Goal: Transaction & Acquisition: Purchase product/service

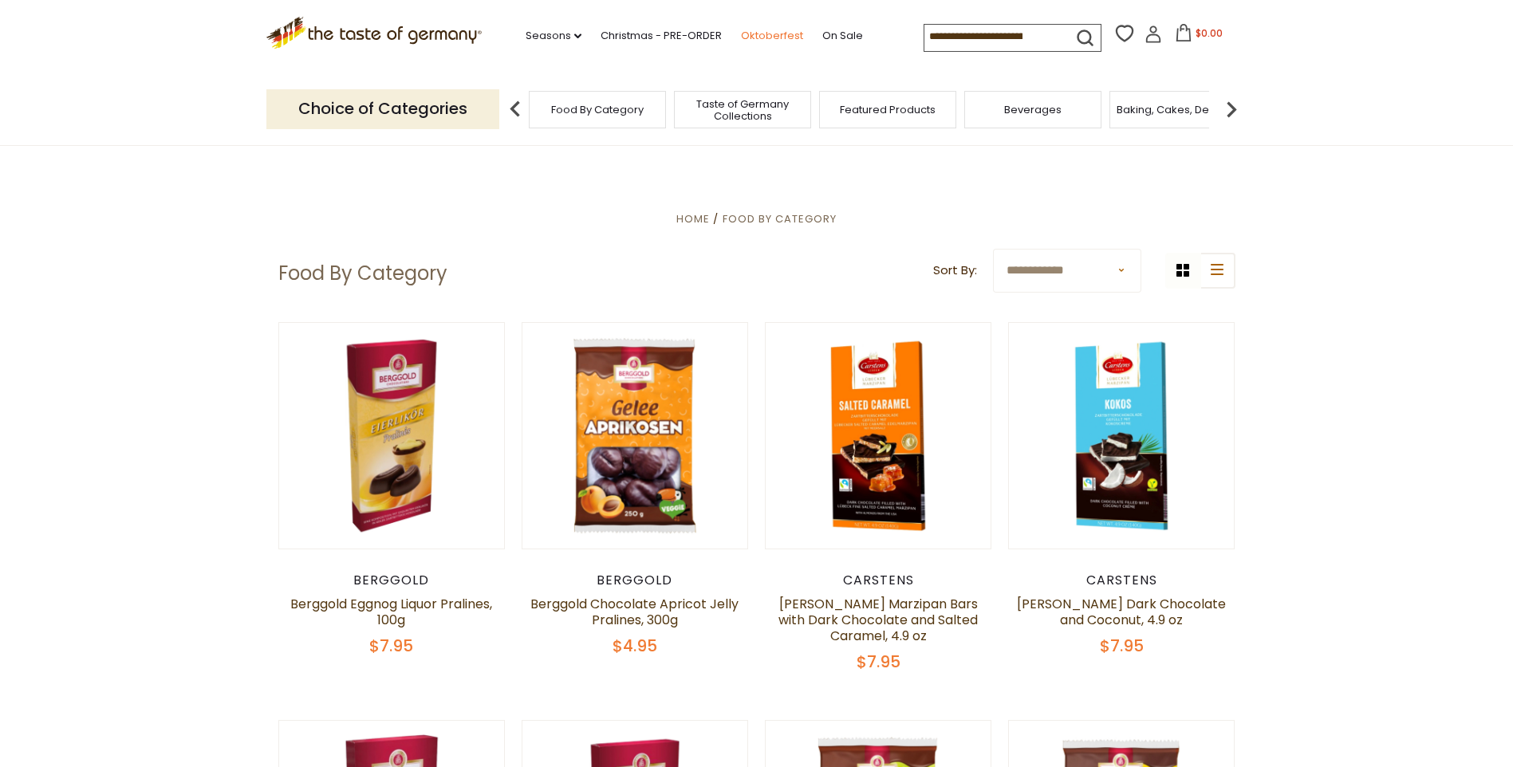
click at [769, 35] on link "Oktoberfest" at bounding box center [772, 36] width 62 height 18
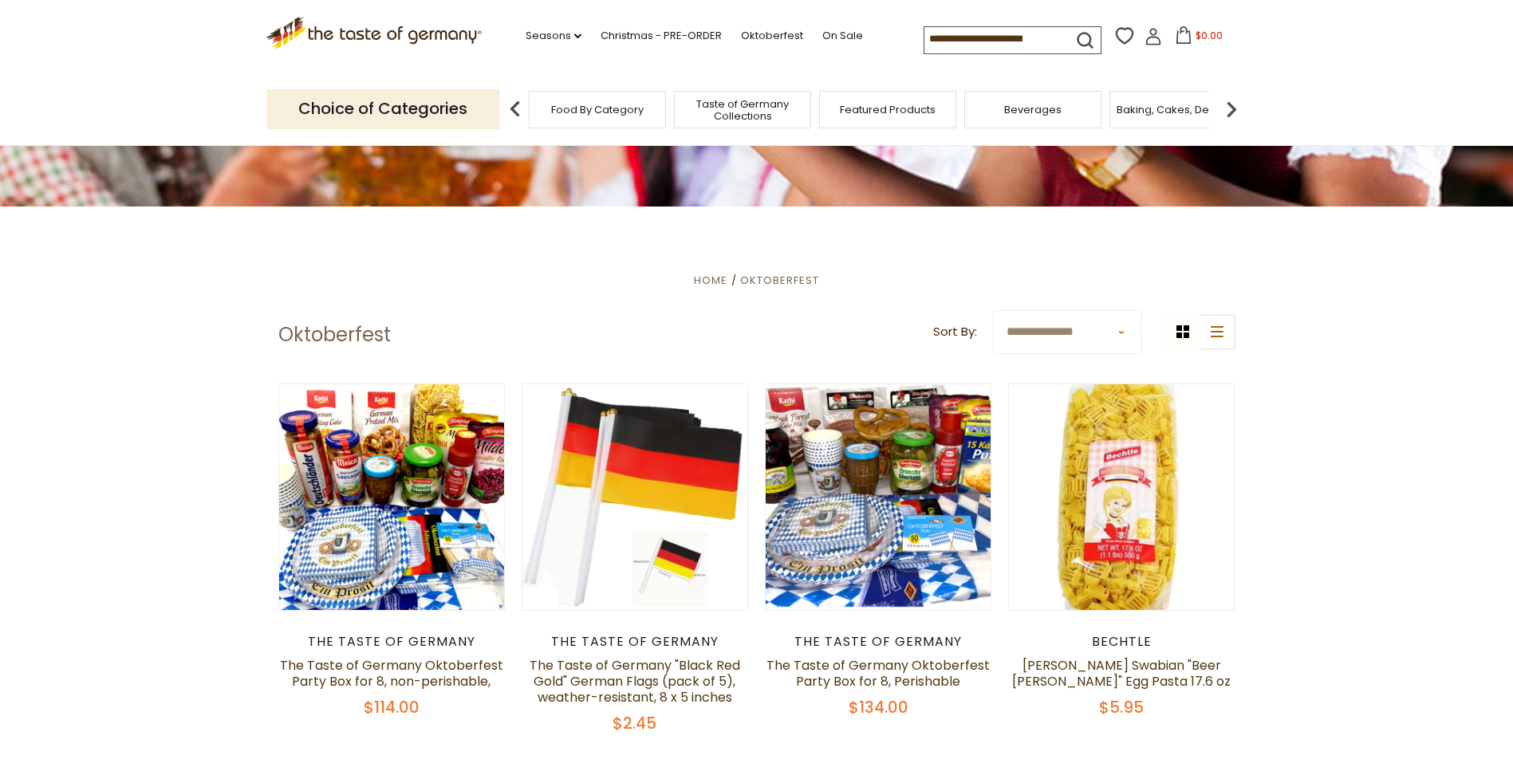
scroll to position [160, 0]
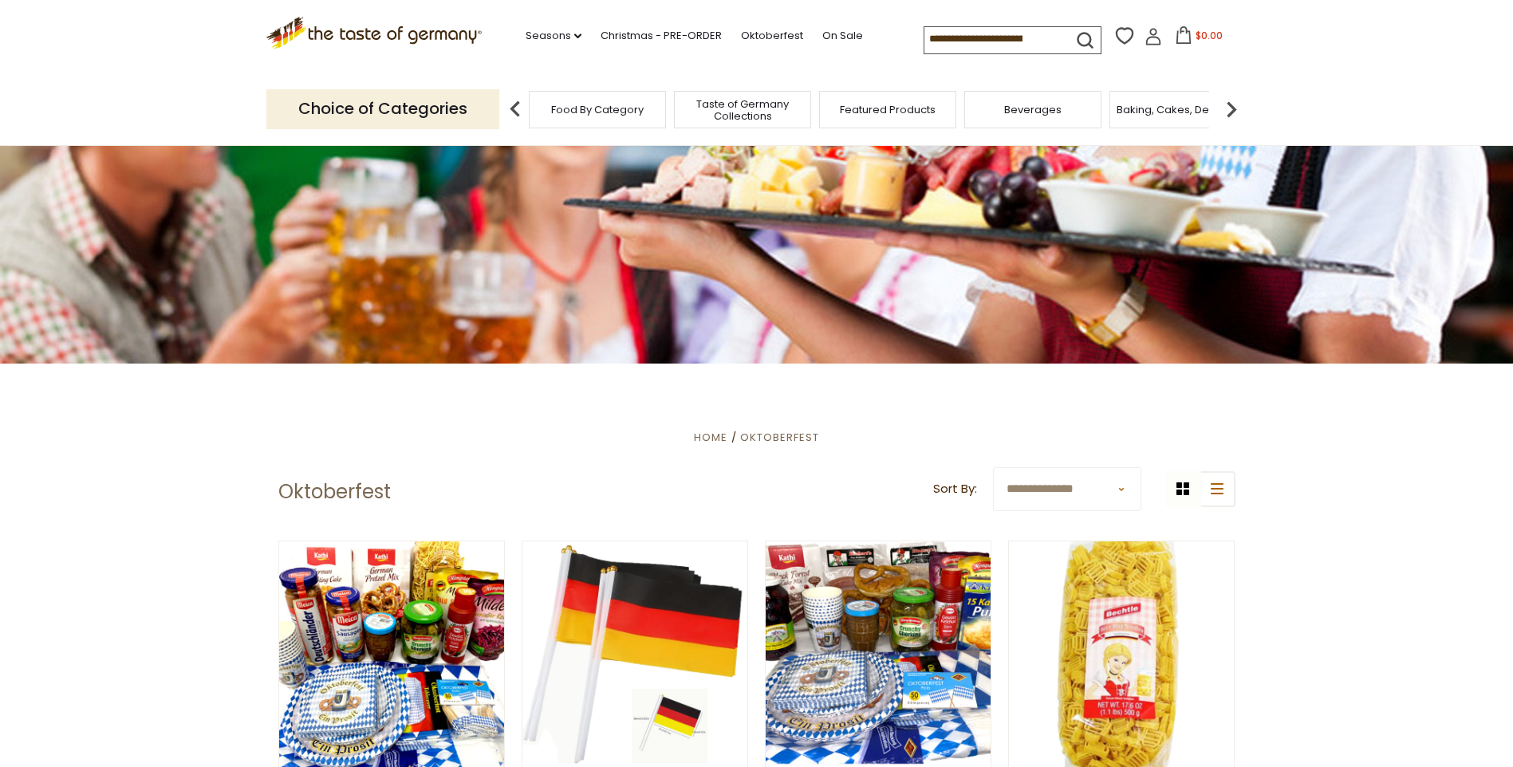
click at [740, 112] on span "Taste of Germany Collections" at bounding box center [743, 110] width 128 height 24
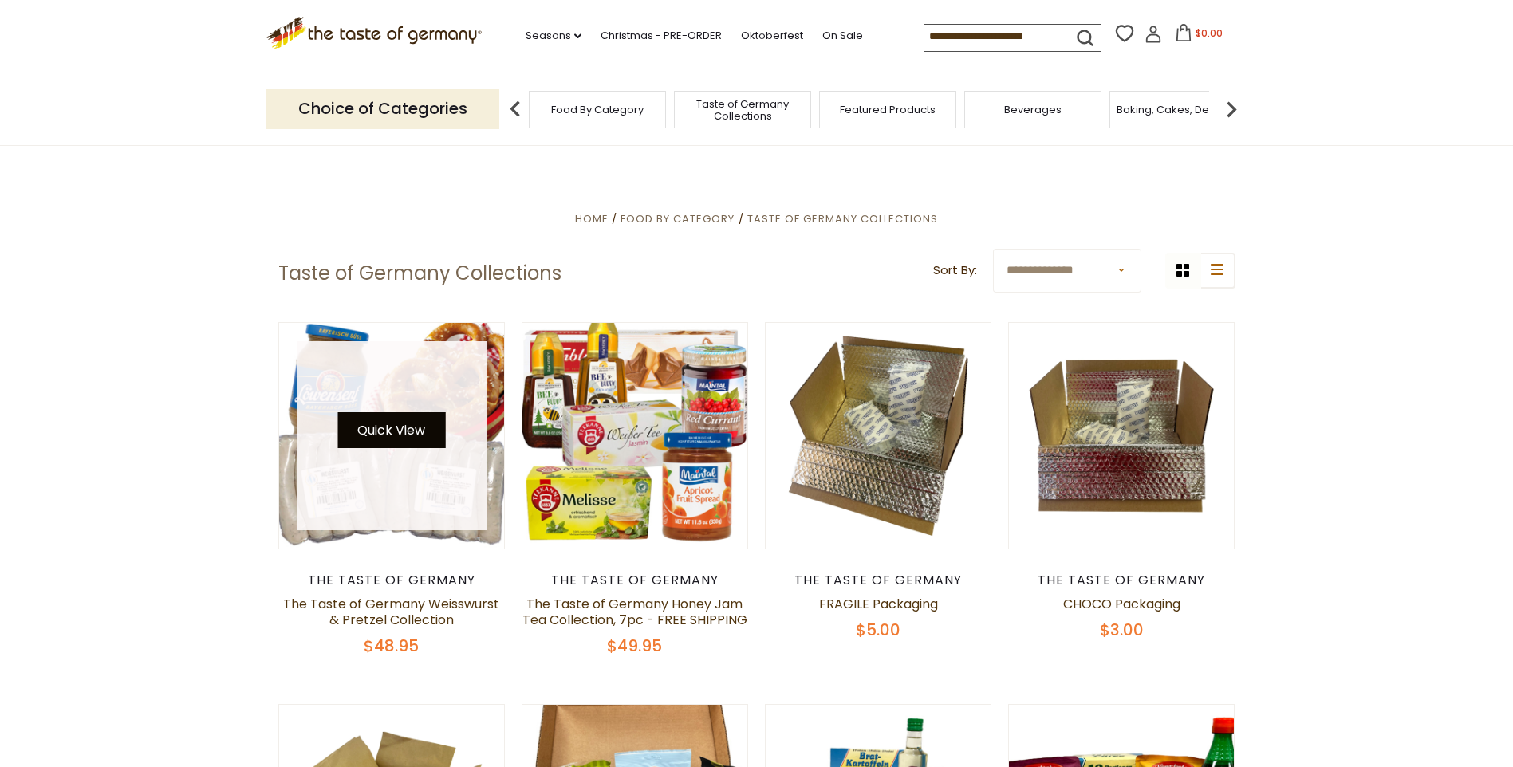
click at [392, 425] on button "Quick View" at bounding box center [391, 430] width 108 height 36
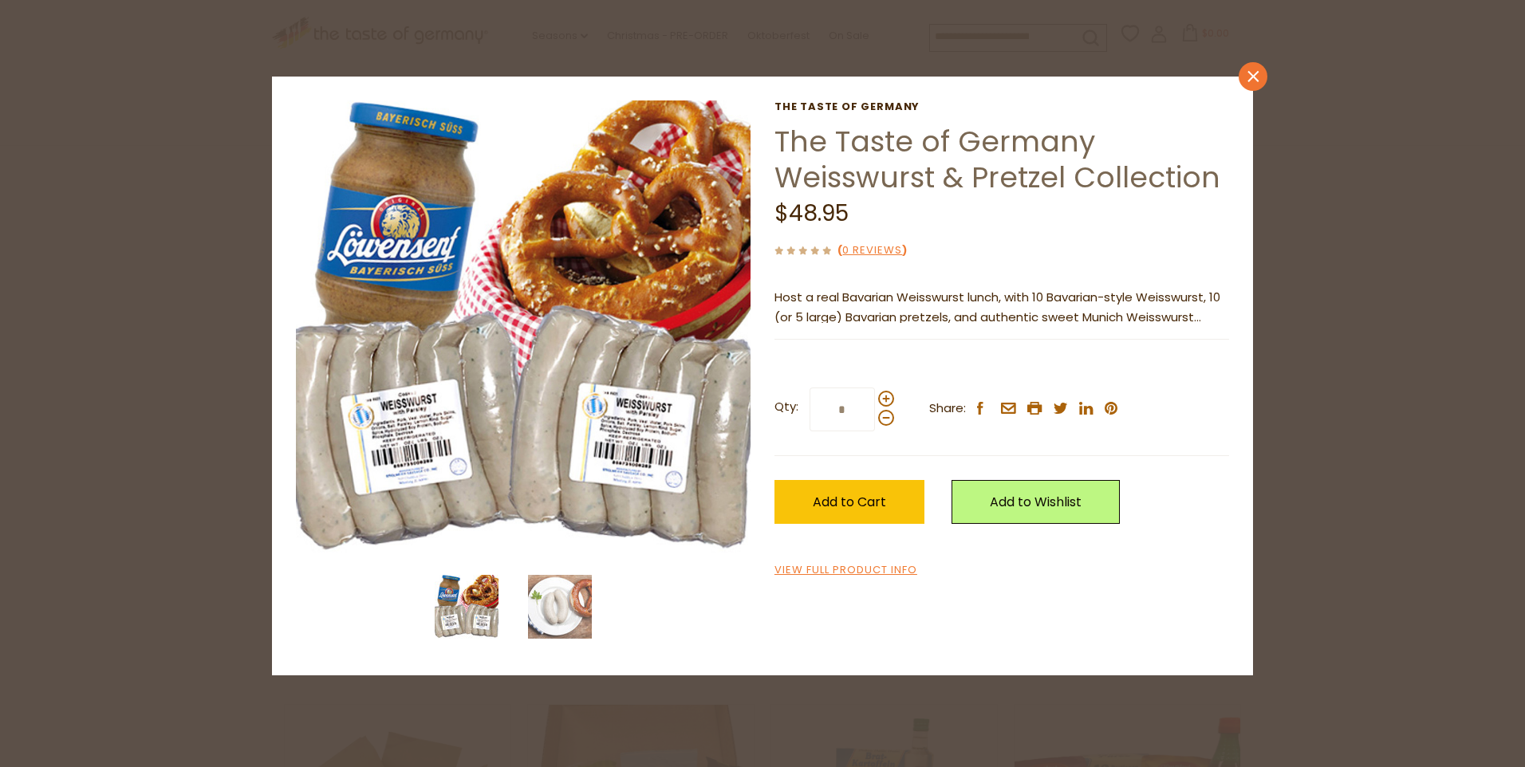
click at [1257, 73] on icon at bounding box center [1253, 75] width 11 height 11
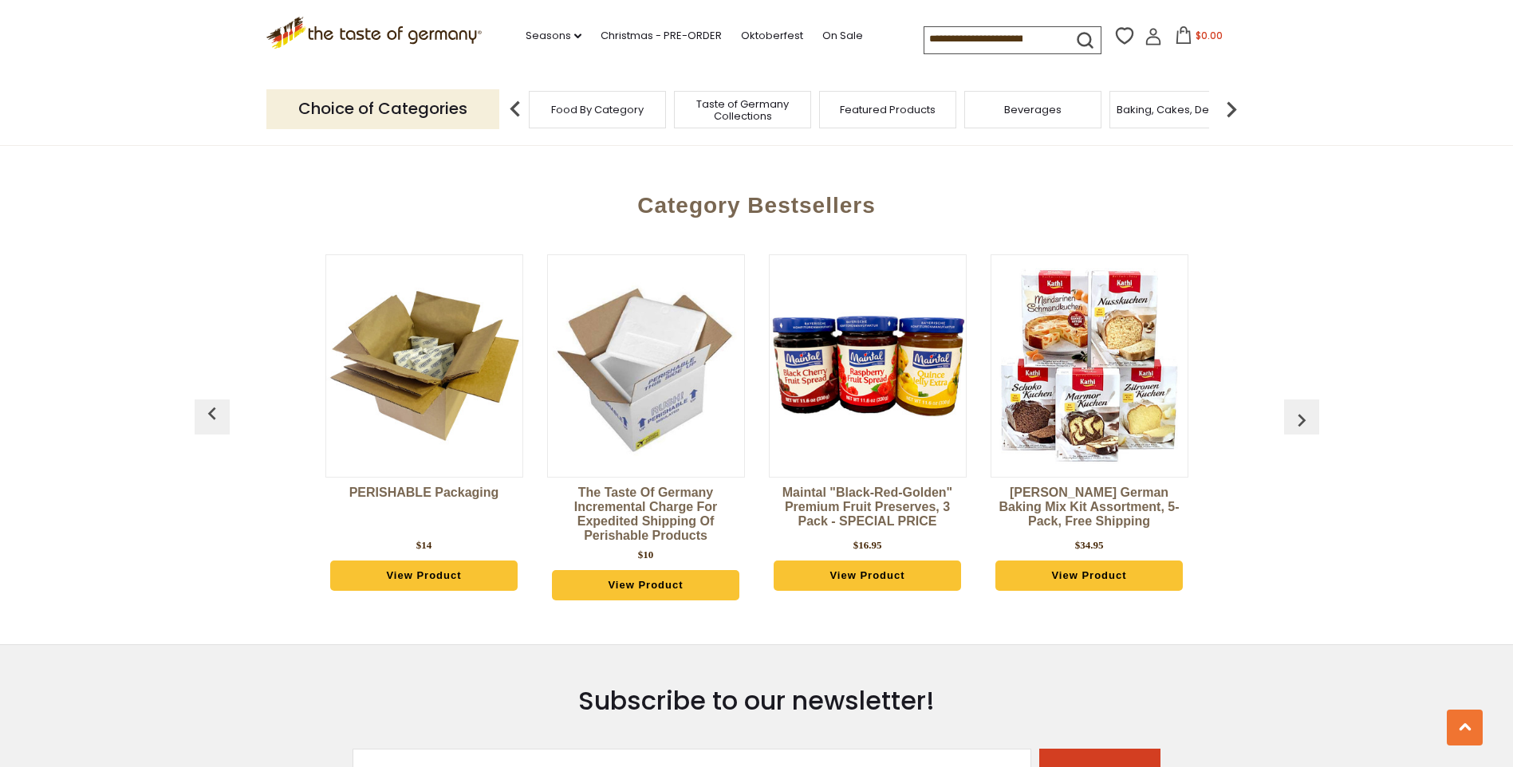
scroll to position [3829, 0]
